Goal: Information Seeking & Learning: Learn about a topic

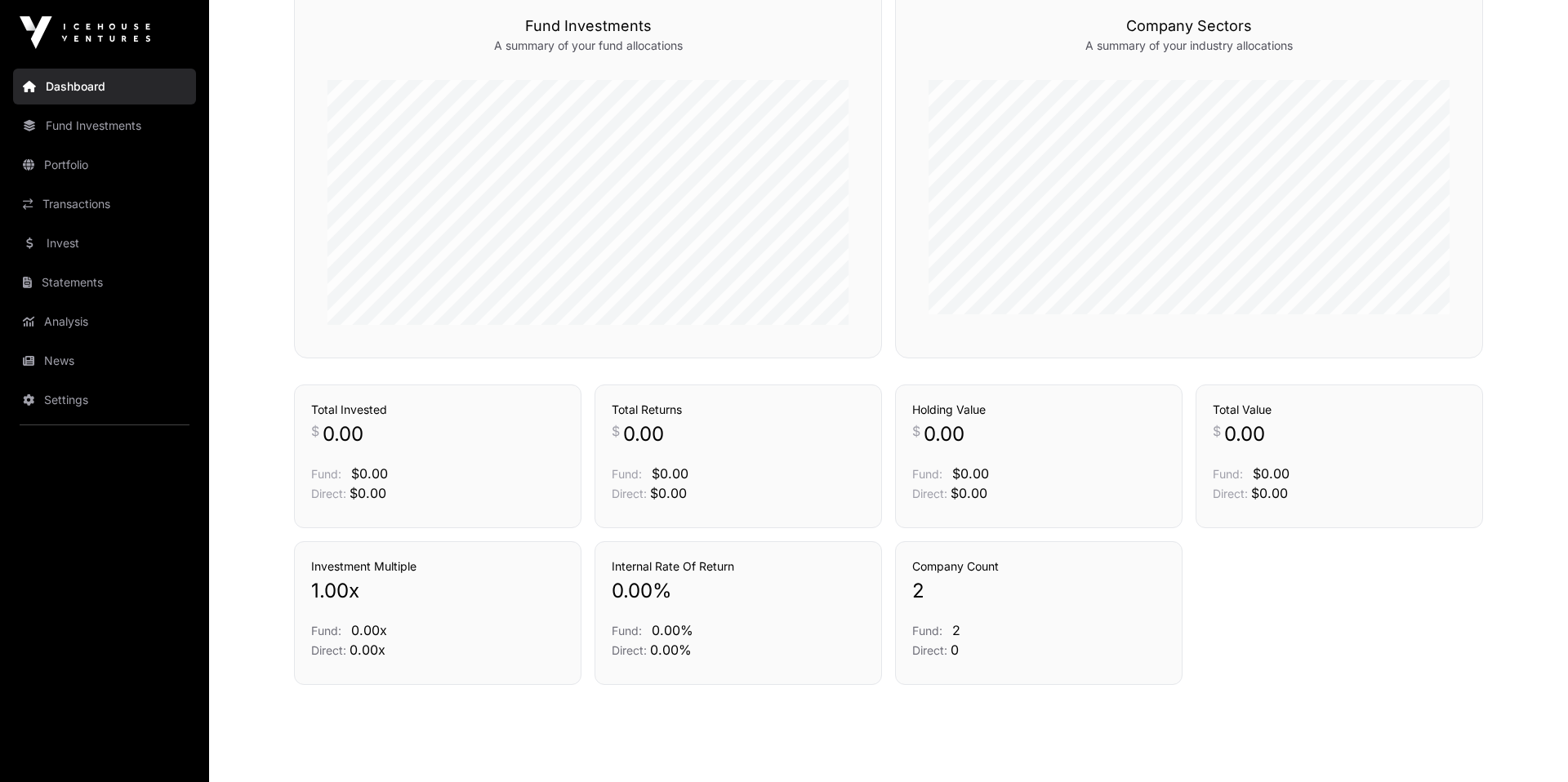
scroll to position [458, 0]
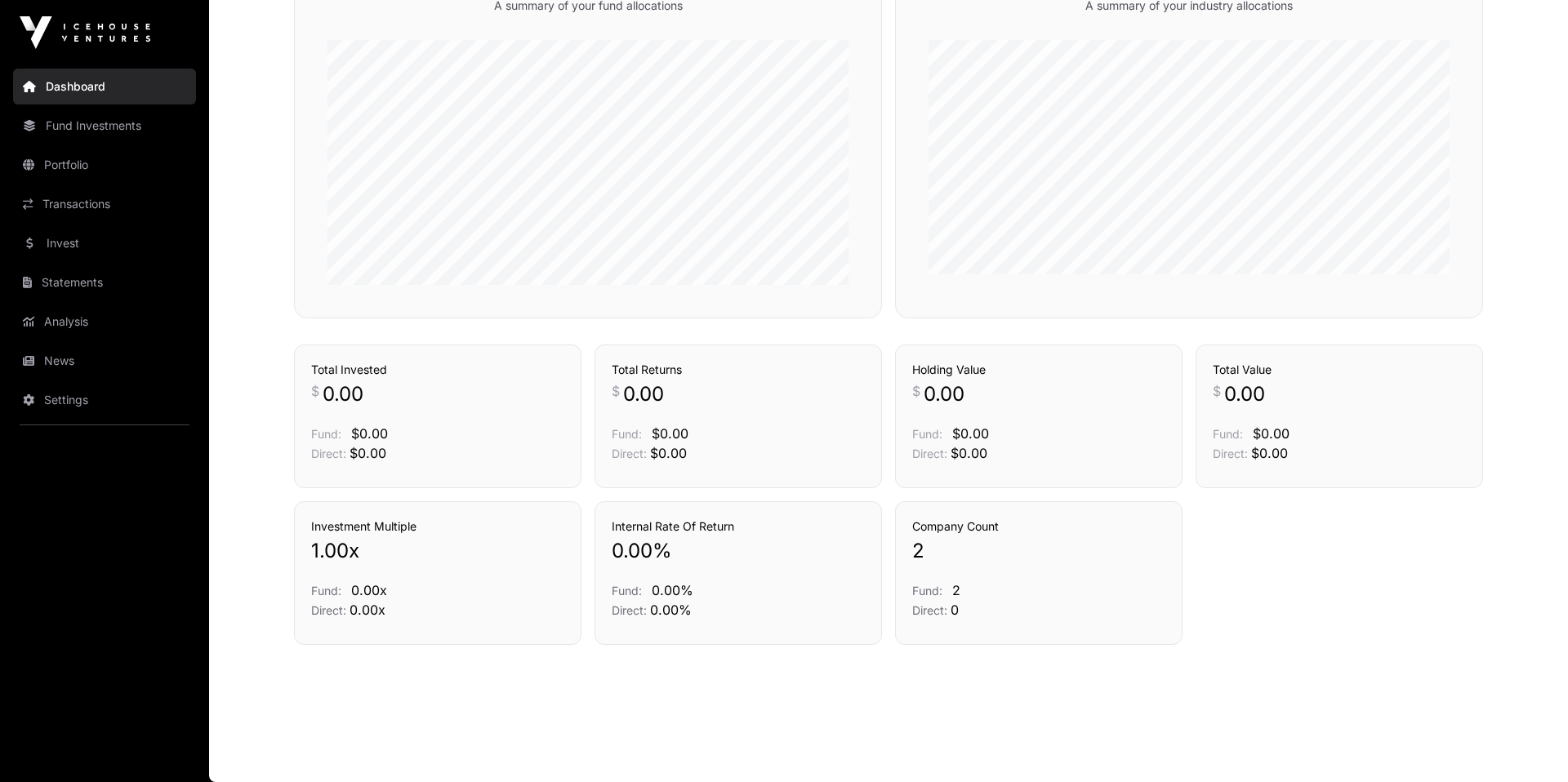
click at [116, 263] on nav "Dashboard Fund Investments Portfolio Transactions Invest Statements Analysis Ne…" at bounding box center [104, 417] width 209 height 704
click at [89, 246] on link "Invest" at bounding box center [104, 243] width 183 height 36
click at [73, 248] on link "Invest" at bounding box center [104, 243] width 183 height 36
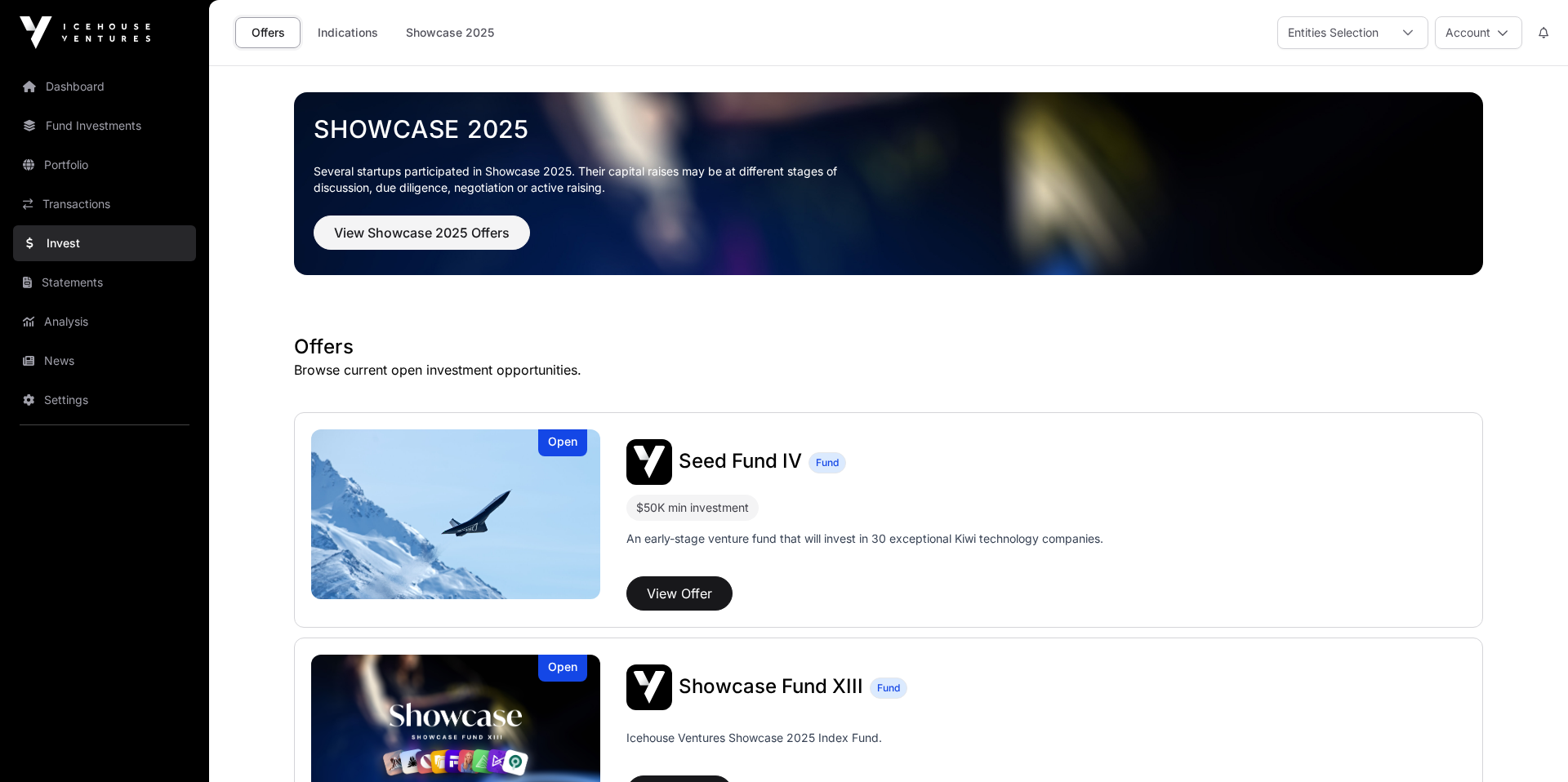
click at [69, 160] on link "Portfolio" at bounding box center [104, 164] width 183 height 36
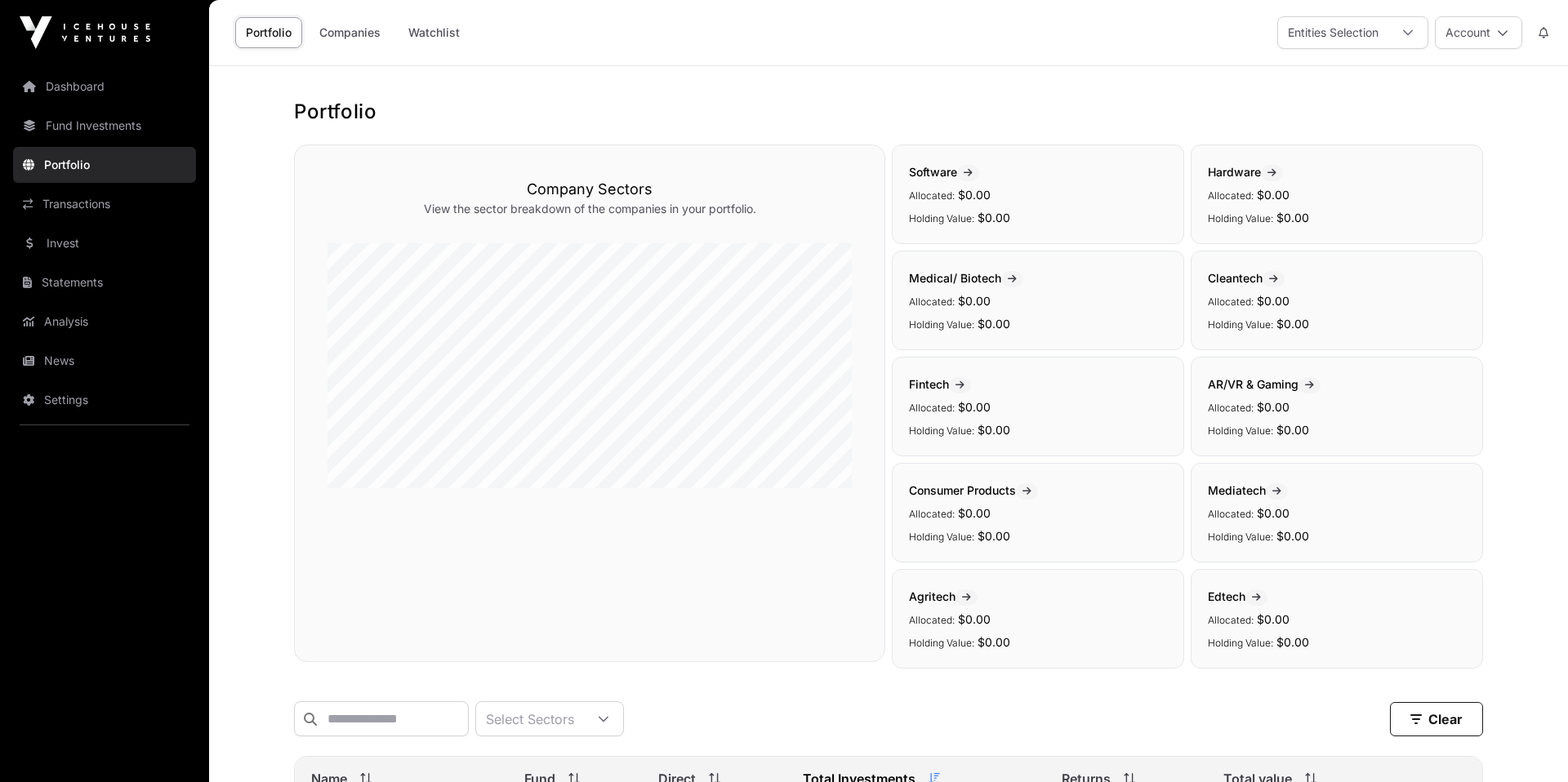
click at [358, 33] on link "Companies" at bounding box center [349, 33] width 83 height 31
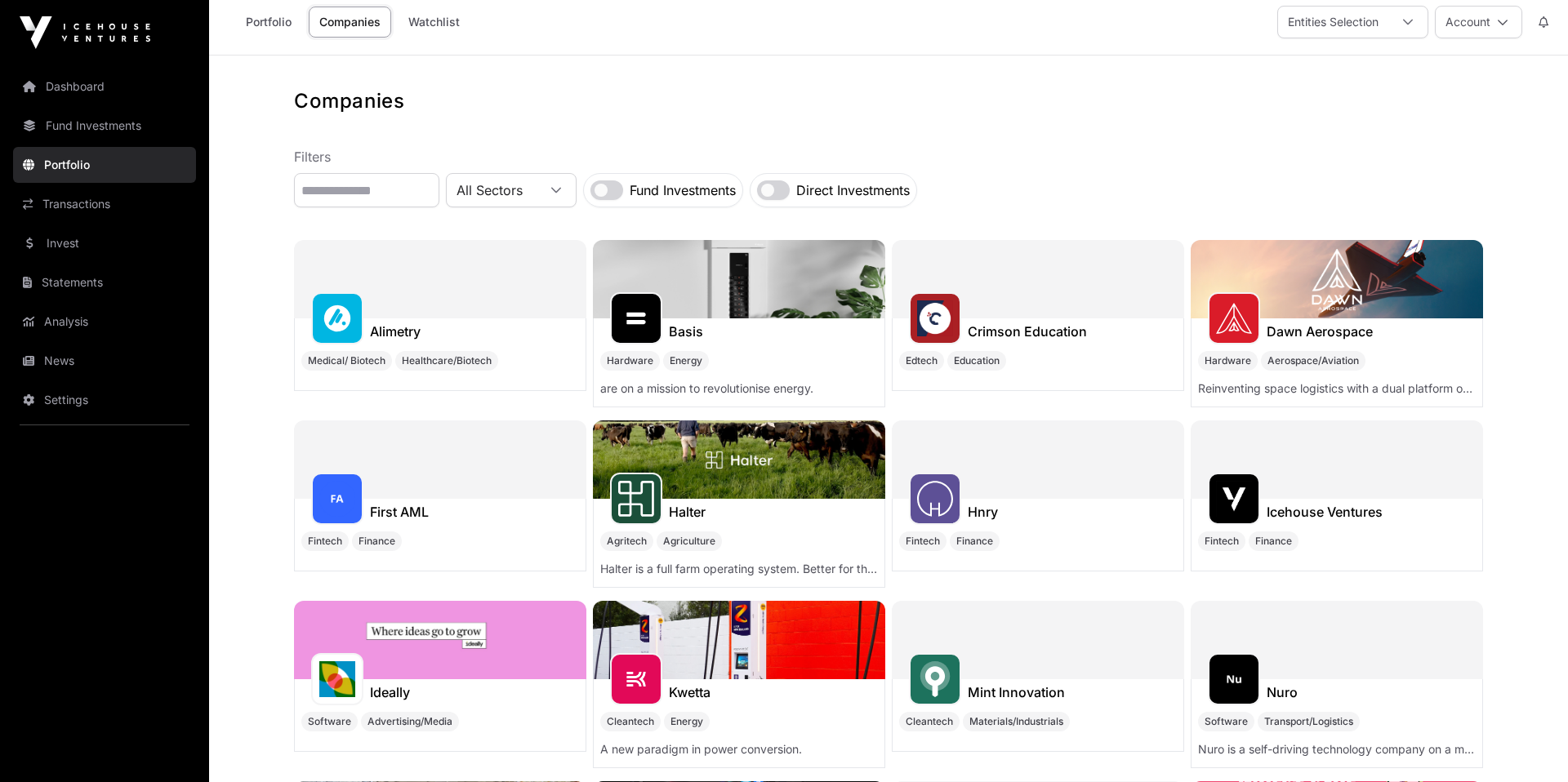
scroll to position [12, 0]
click at [402, 184] on input "text" at bounding box center [366, 189] width 145 height 34
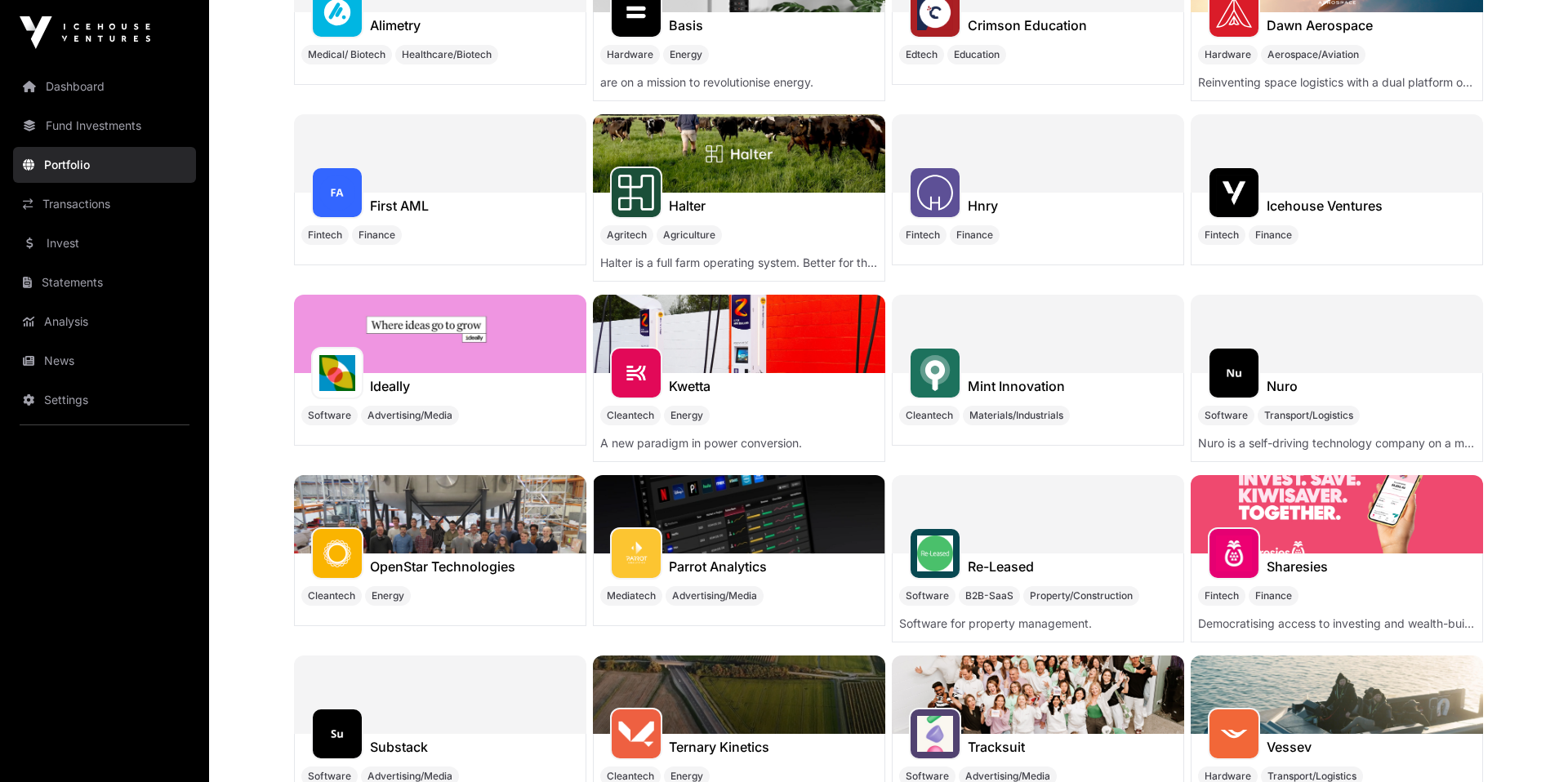
scroll to position [0, 0]
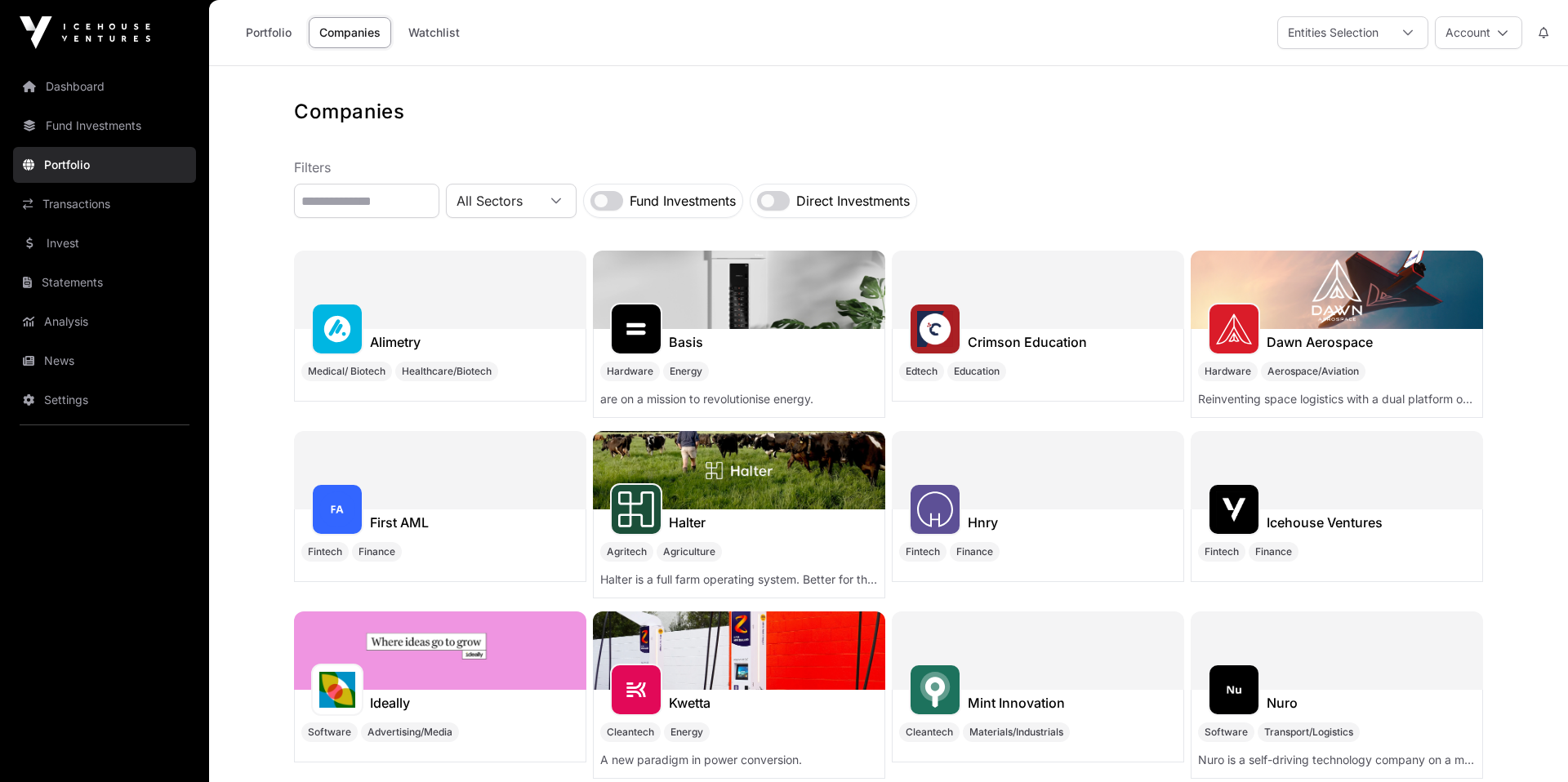
click at [286, 37] on link "Portfolio" at bounding box center [268, 33] width 67 height 31
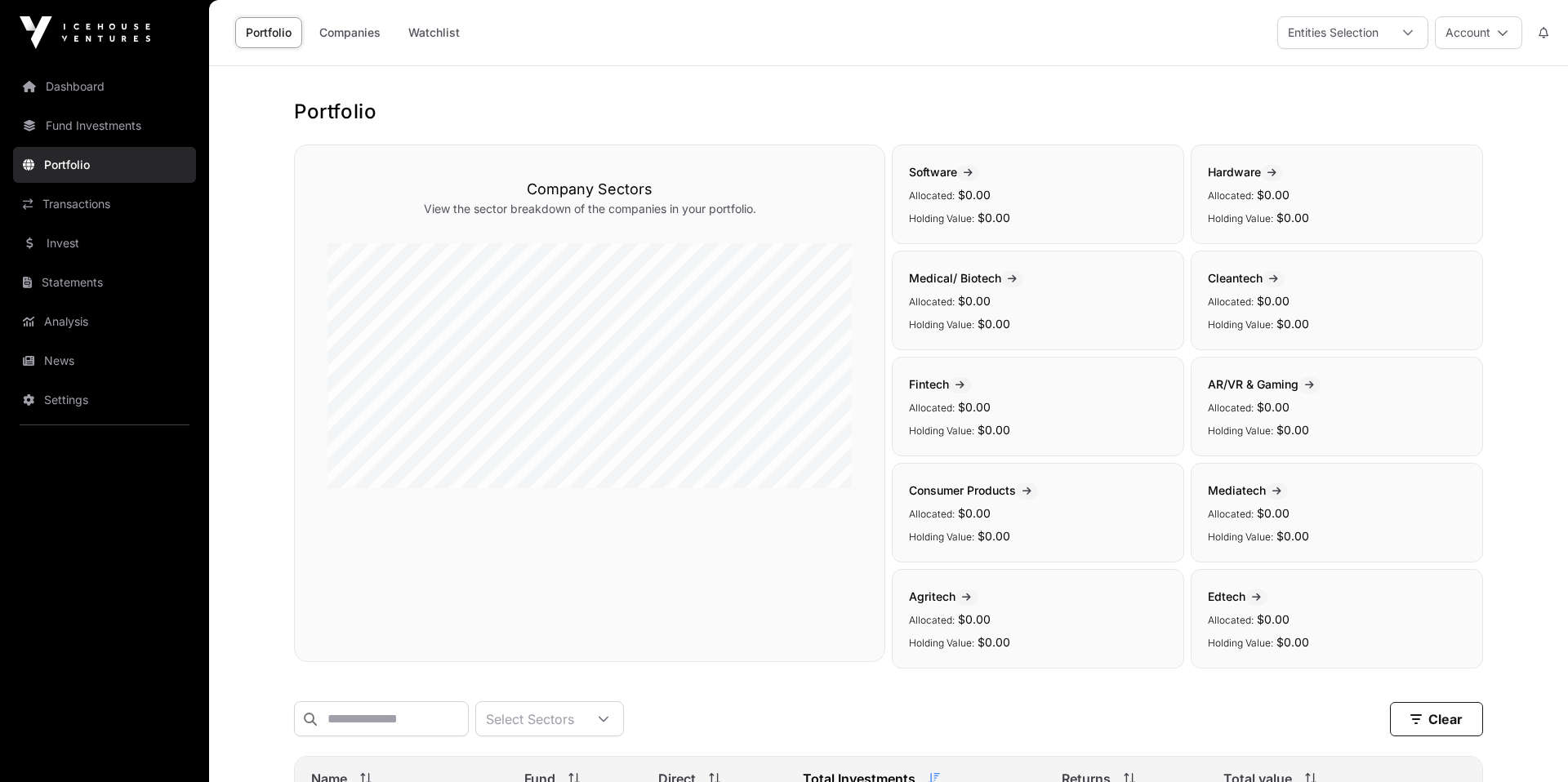
click at [343, 33] on link "Companies" at bounding box center [349, 33] width 83 height 31
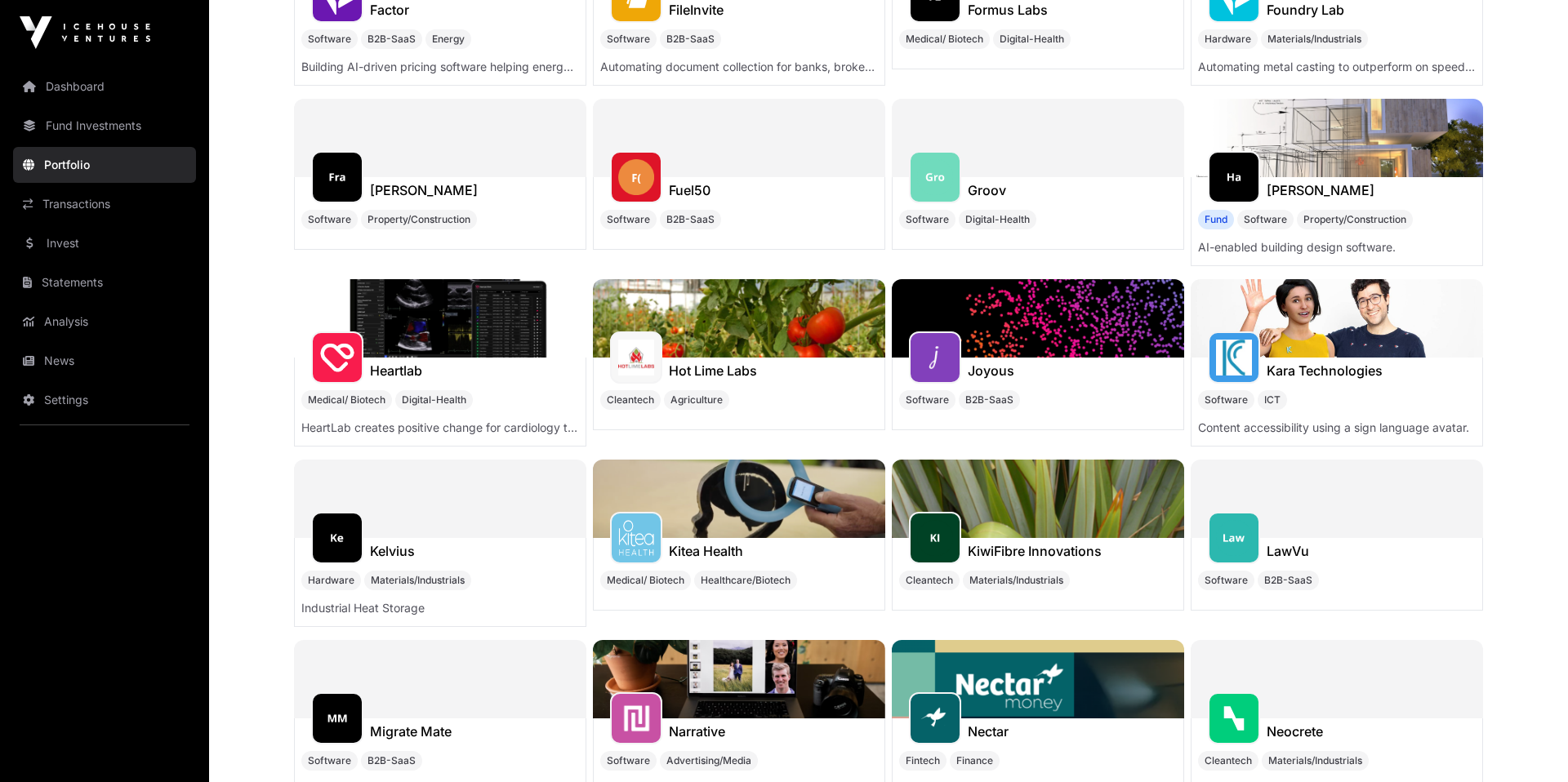
scroll to position [2688, 0]
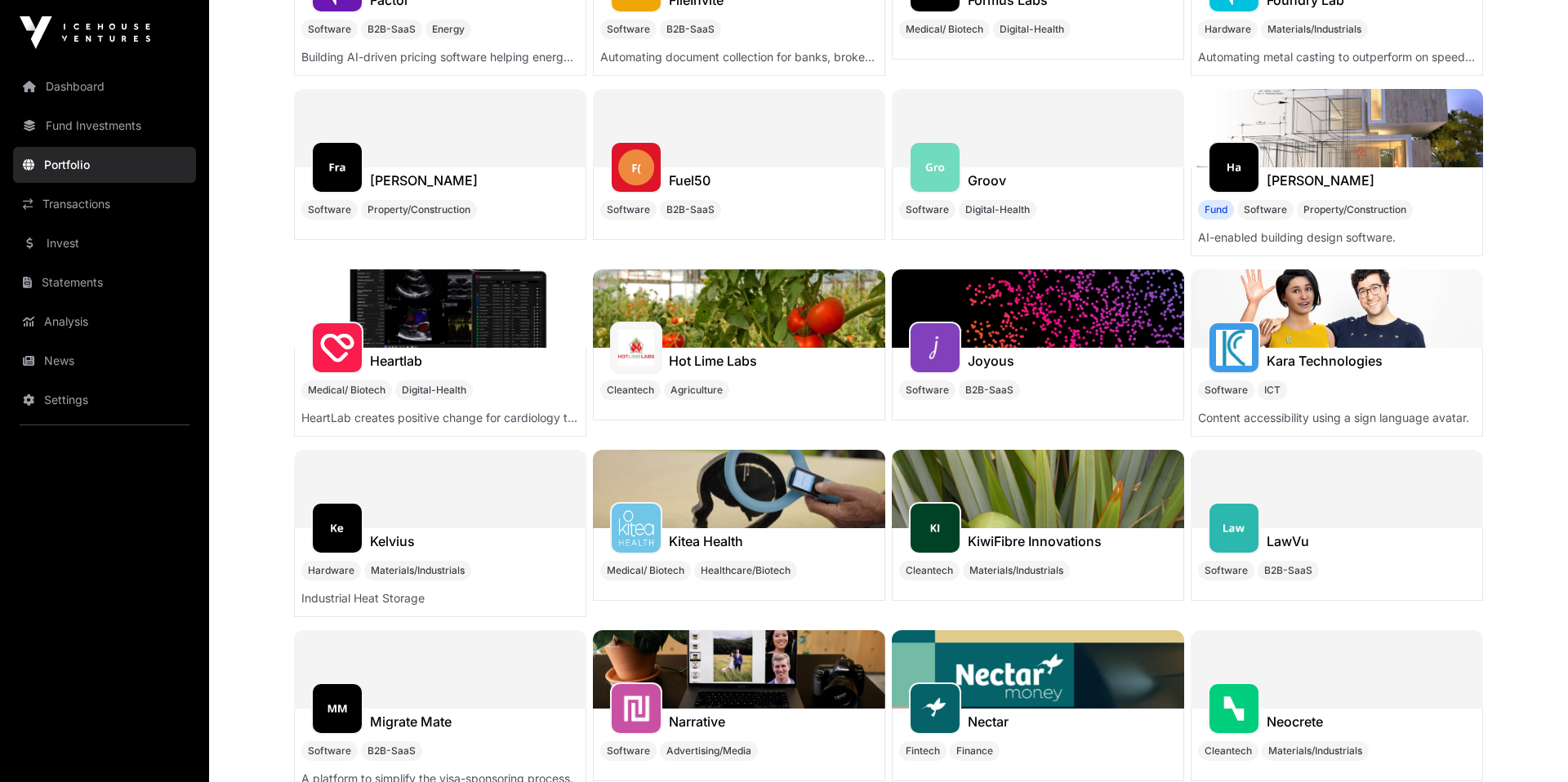
click at [637, 390] on span "Cleantech" at bounding box center [630, 390] width 48 height 13
click at [688, 359] on h1 "Hot Lime Labs" at bounding box center [713, 361] width 89 height 19
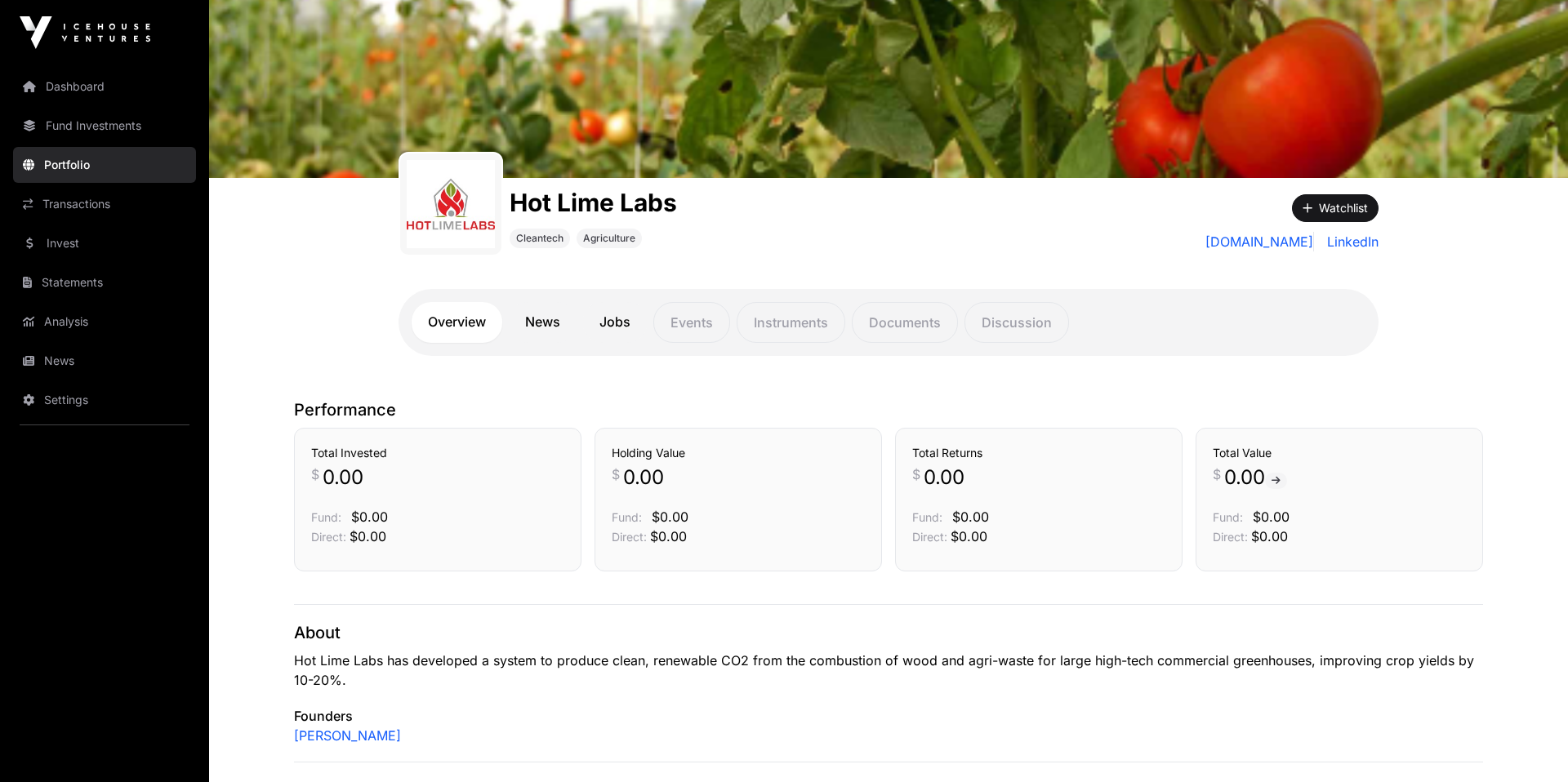
scroll to position [99, 0]
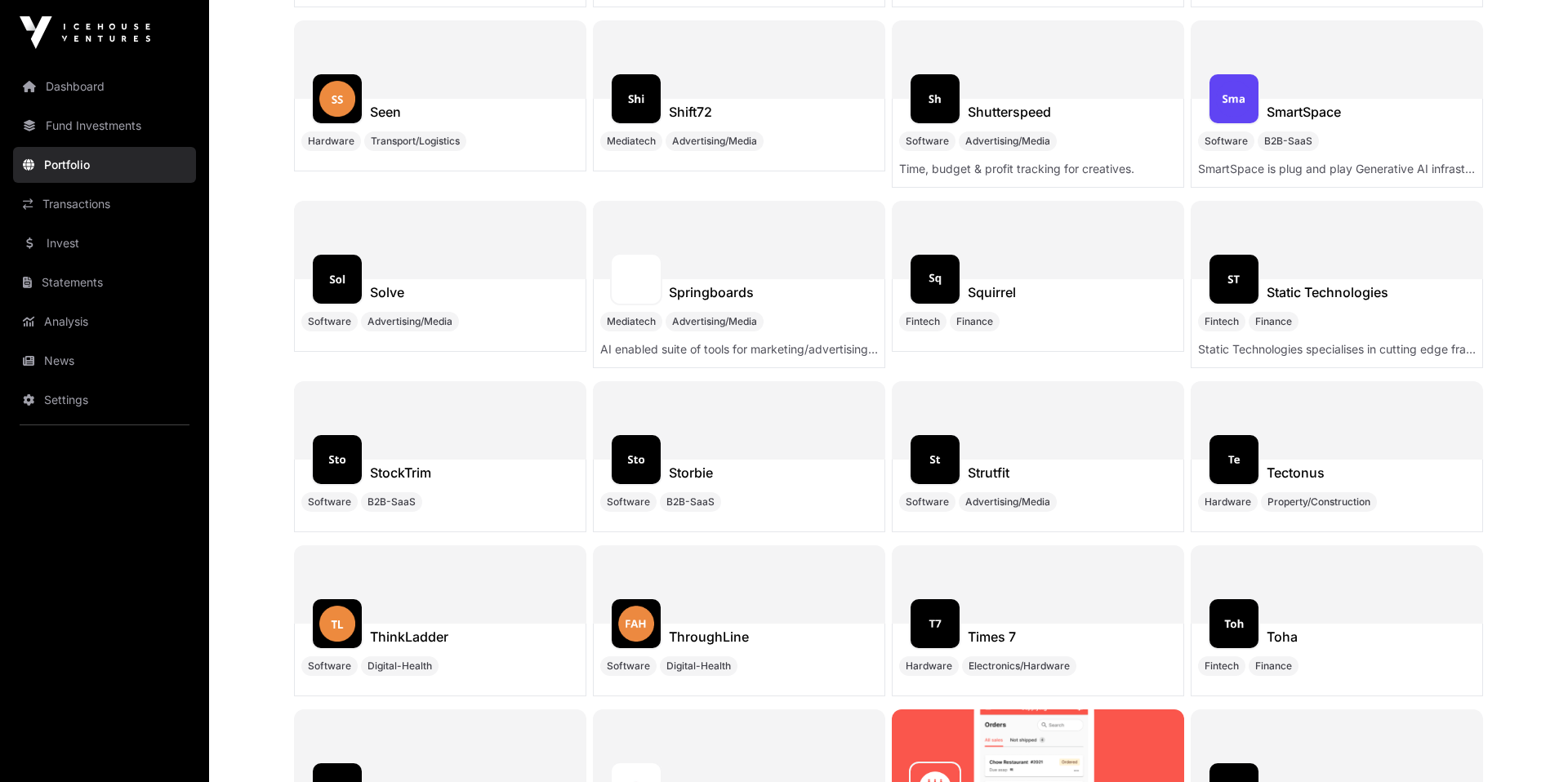
scroll to position [9261, 0]
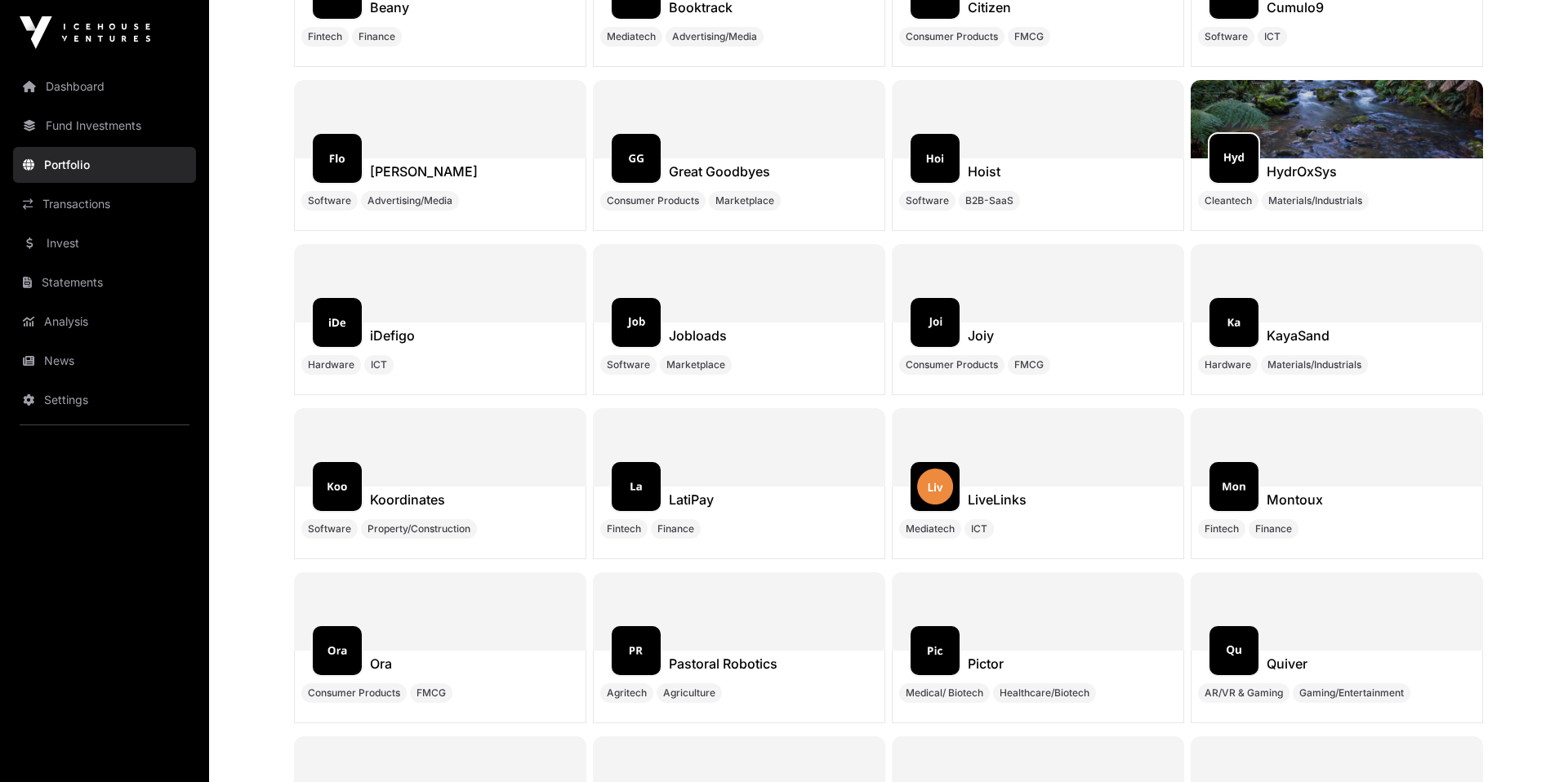
click at [746, 430] on div at bounding box center [739, 447] width 293 height 79
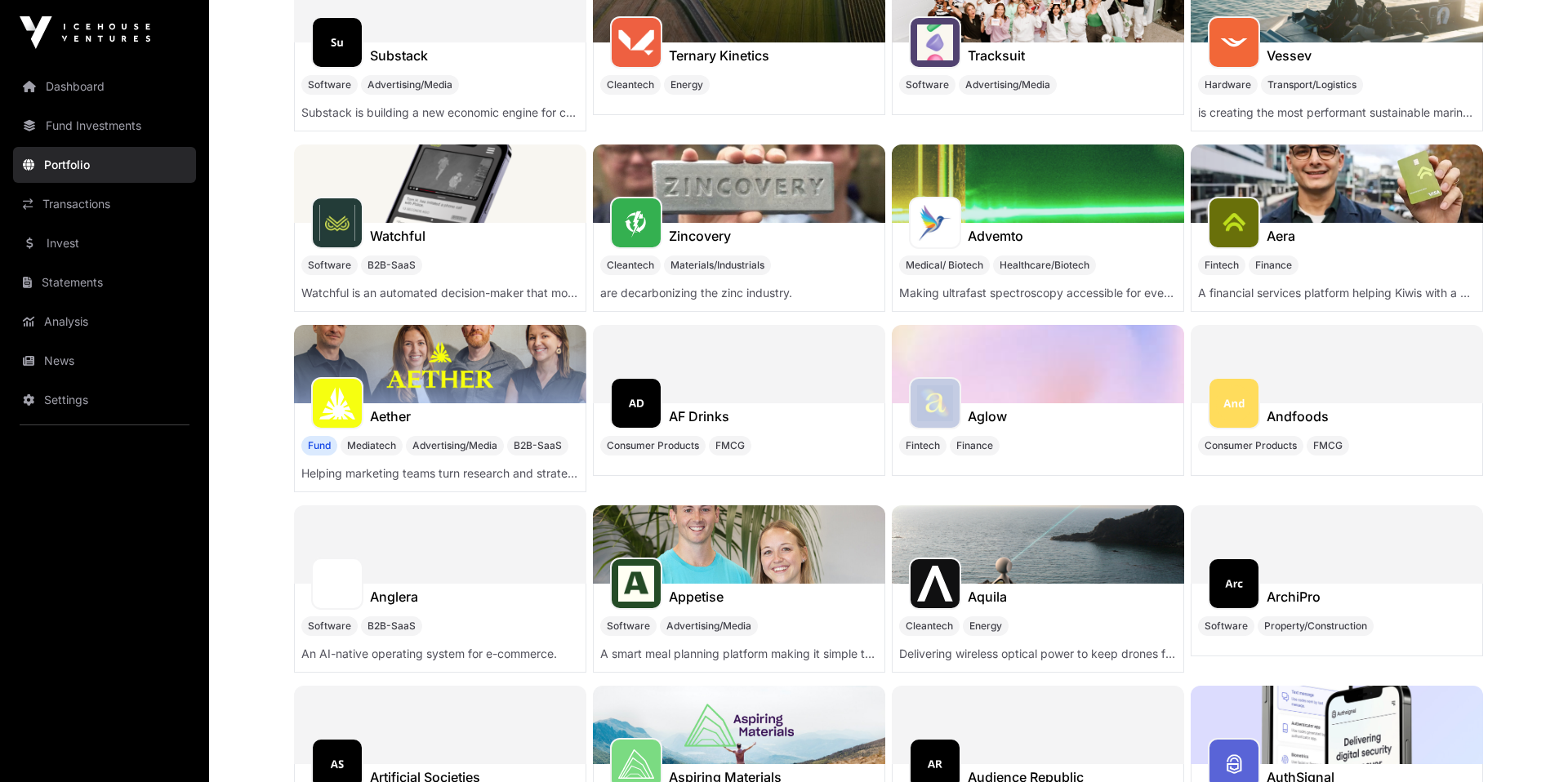
scroll to position [977, 0]
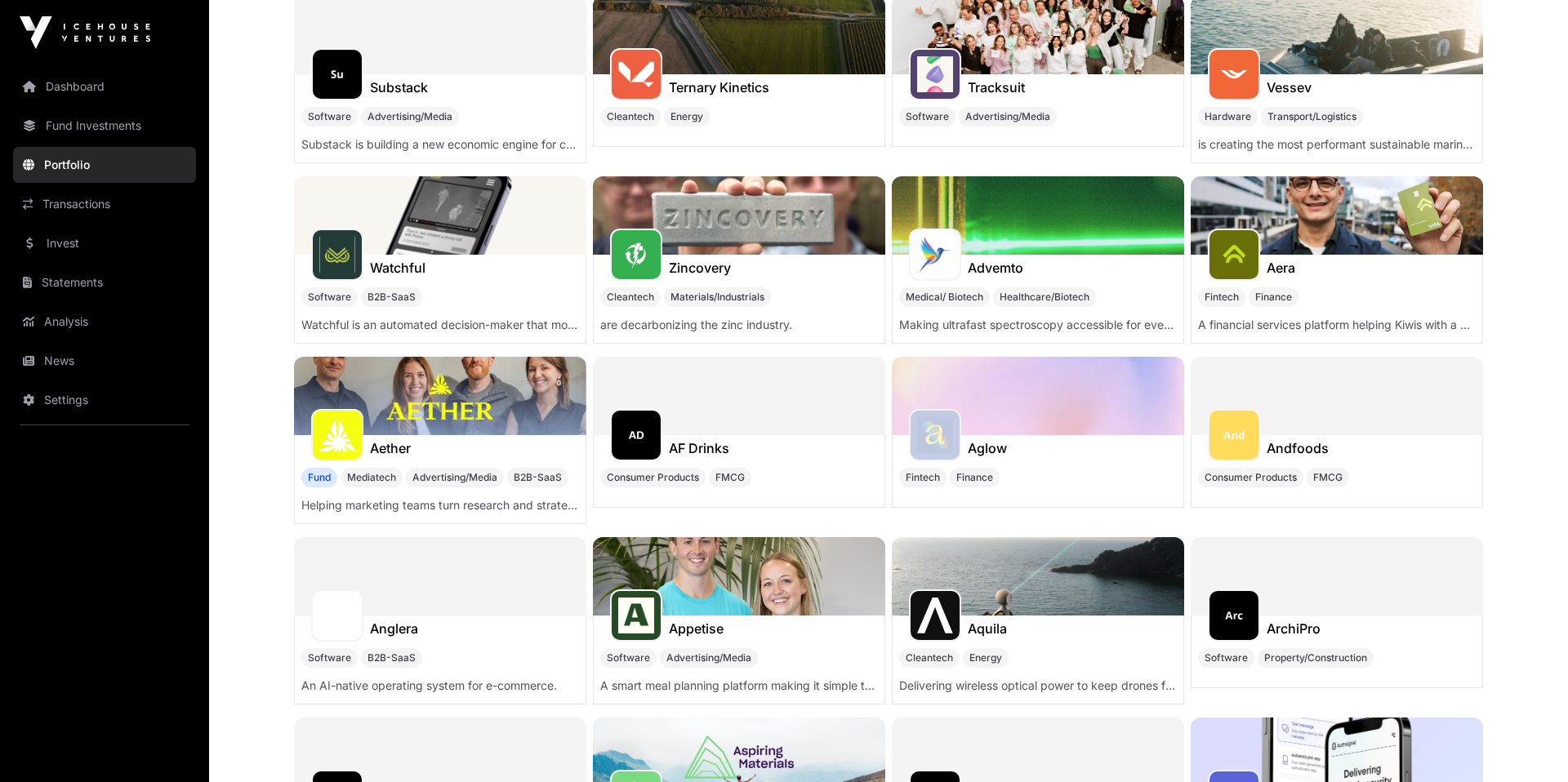
click at [691, 443] on h1 "AF Drinks" at bounding box center [699, 448] width 60 height 19
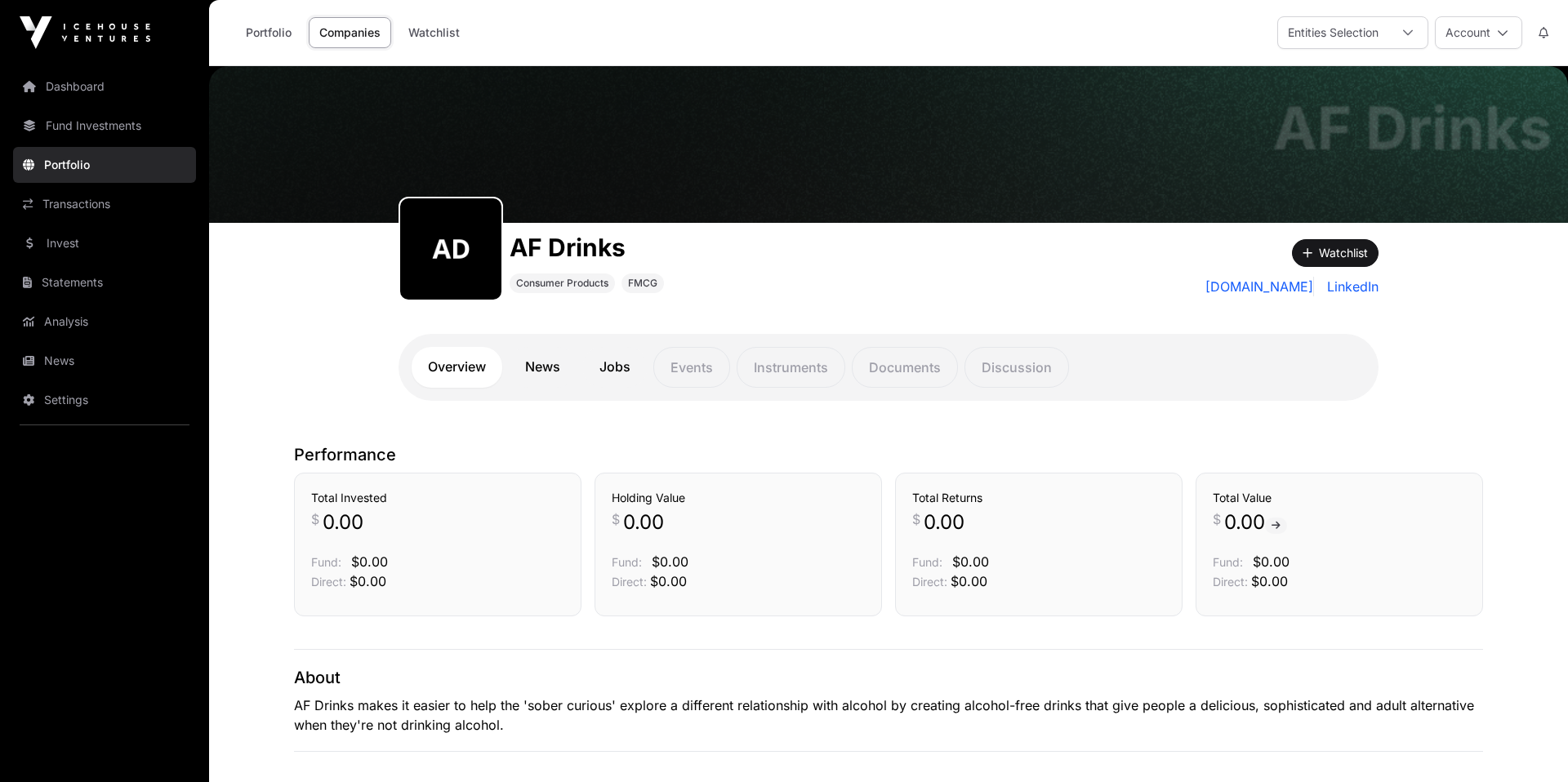
click at [1251, 286] on link "[DOMAIN_NAME]" at bounding box center [1260, 287] width 109 height 19
